Goal: Check status

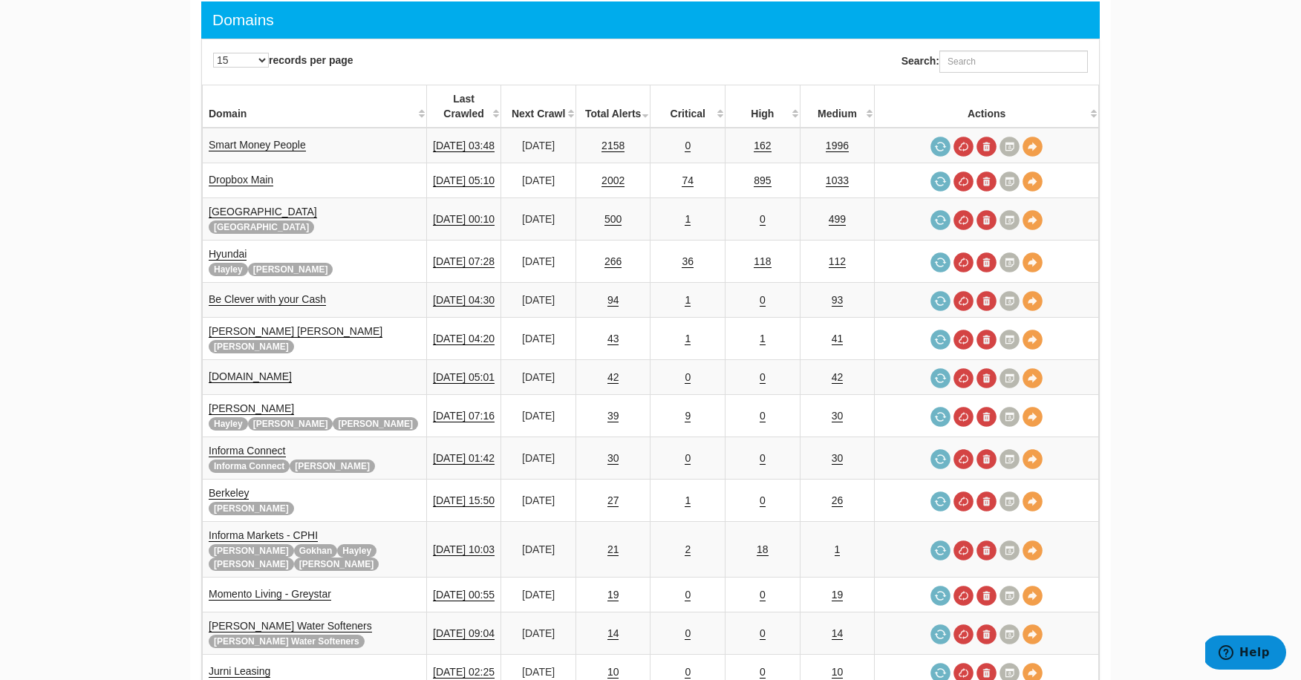
scroll to position [117, 0]
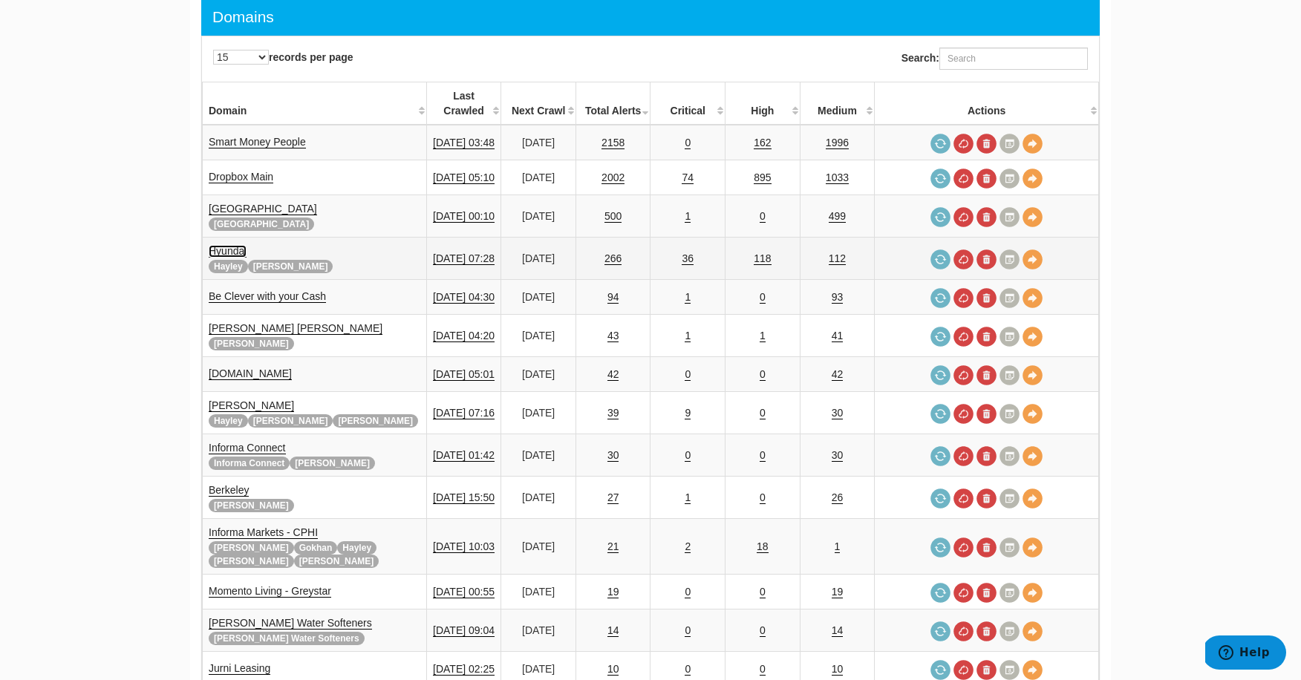
click at [229, 245] on link "Hyundai" at bounding box center [228, 251] width 38 height 13
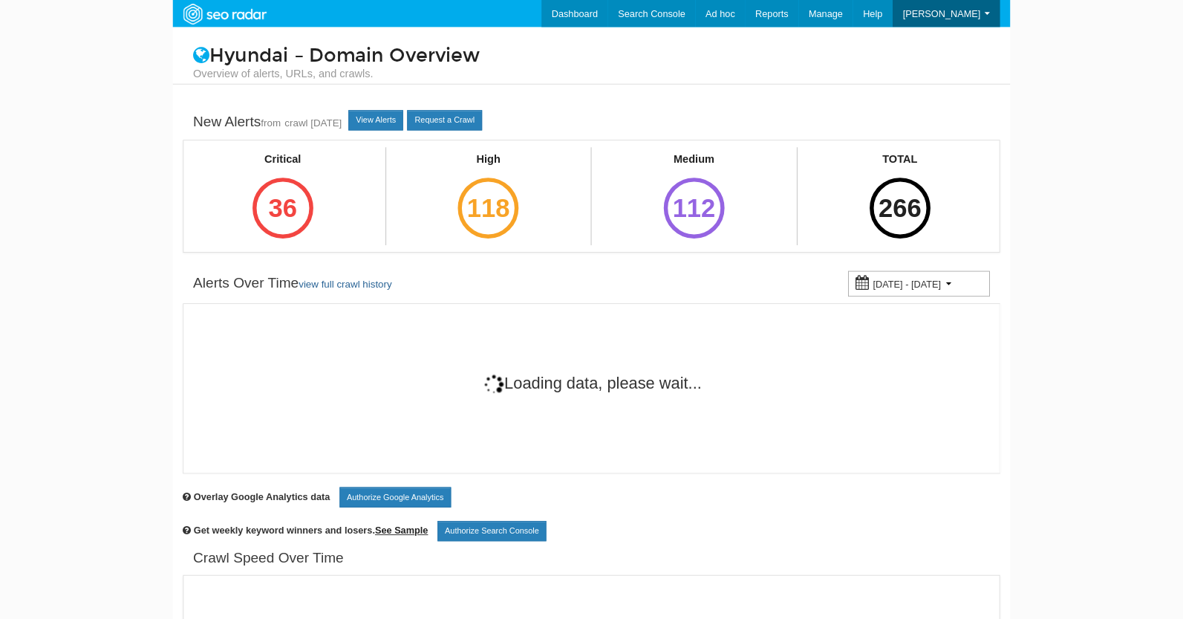
scroll to position [59, 0]
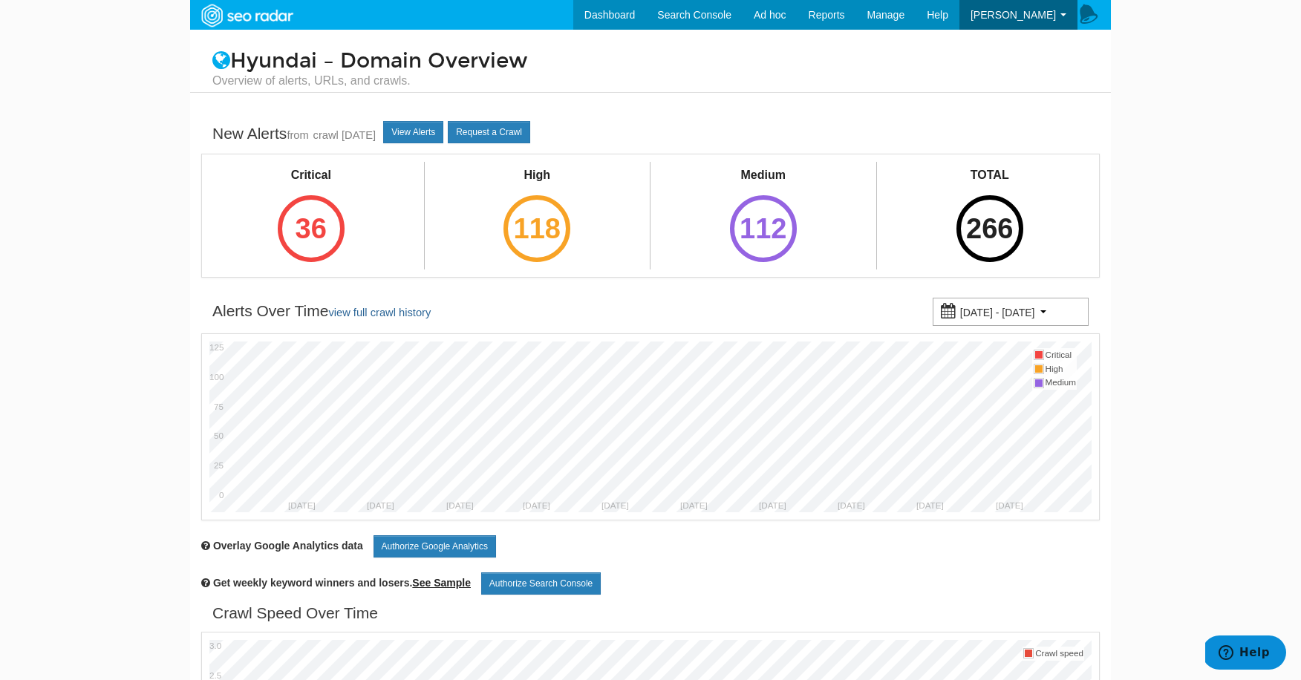
click at [1184, 394] on body "Dashboard Search Console Ad hoc Internet Archive Diff tool Mobile vs. Desktop F…" at bounding box center [650, 340] width 1301 height 680
click at [1262, 417] on body "Dashboard Search Console Ad hoc Internet Archive Diff tool Mobile vs. Desktop F…" at bounding box center [650, 340] width 1301 height 680
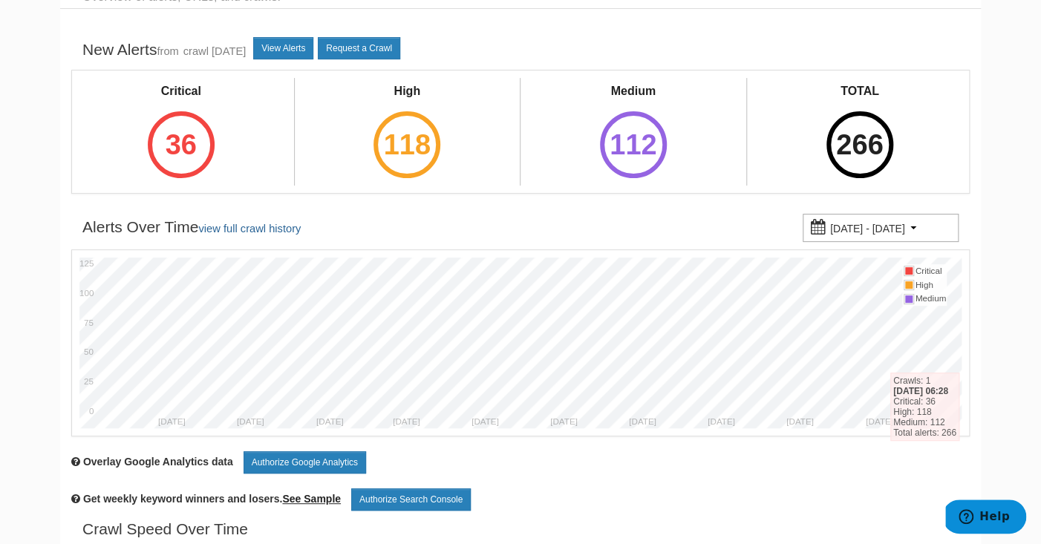
scroll to position [93, 0]
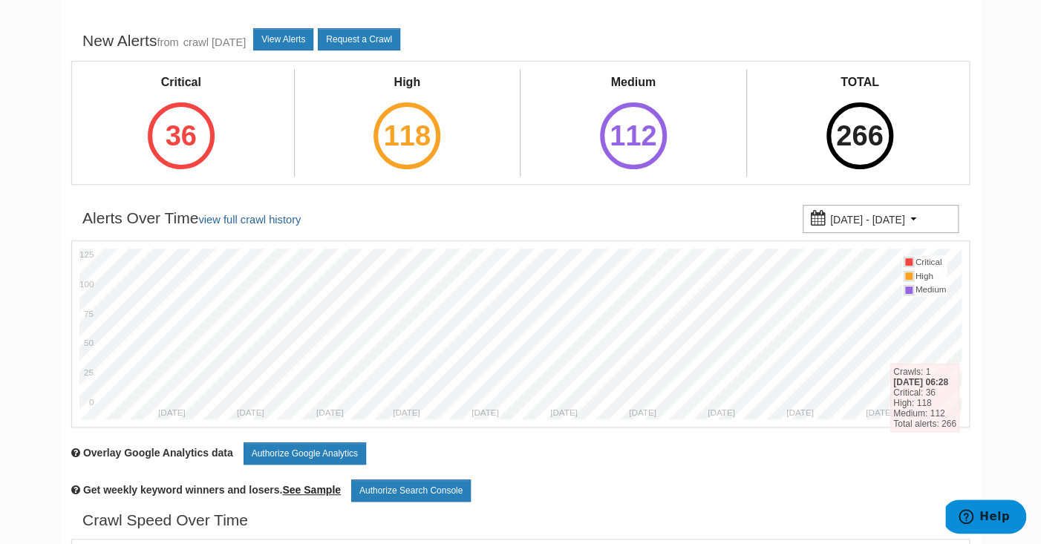
click at [175, 89] on div "Critical" at bounding box center [181, 82] width 94 height 17
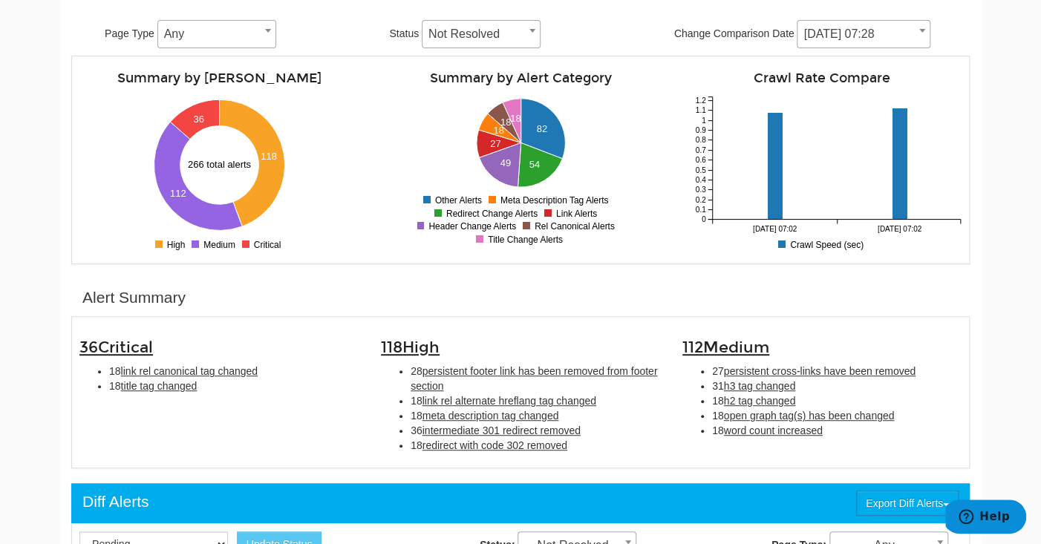
scroll to position [205, 0]
